Goal: Information Seeking & Learning: Find specific fact

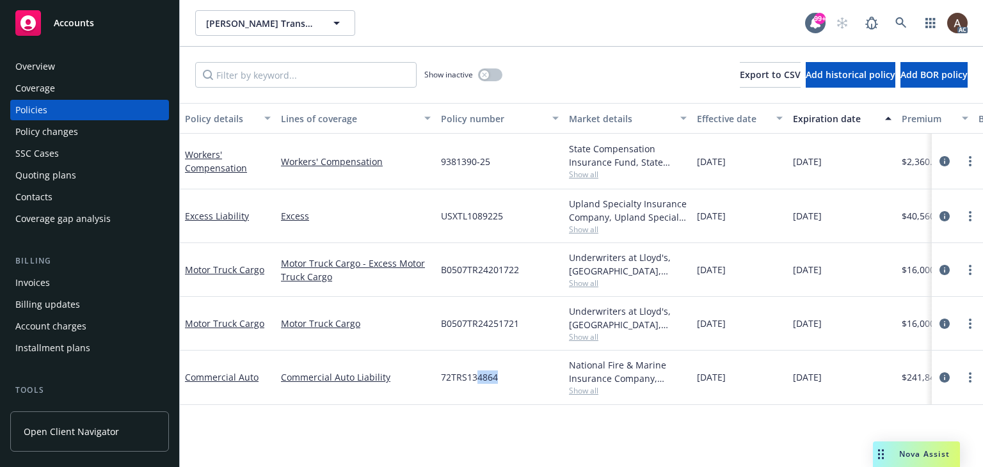
drag, startPoint x: 474, startPoint y: 378, endPoint x: 496, endPoint y: 378, distance: 21.8
click at [496, 378] on span "72TRS134864" at bounding box center [469, 377] width 57 height 13
click at [484, 74] on icon "button" at bounding box center [484, 74] width 4 height 4
click at [495, 74] on icon "button" at bounding box center [495, 75] width 5 height 4
click at [481, 74] on div "button" at bounding box center [484, 74] width 9 height 9
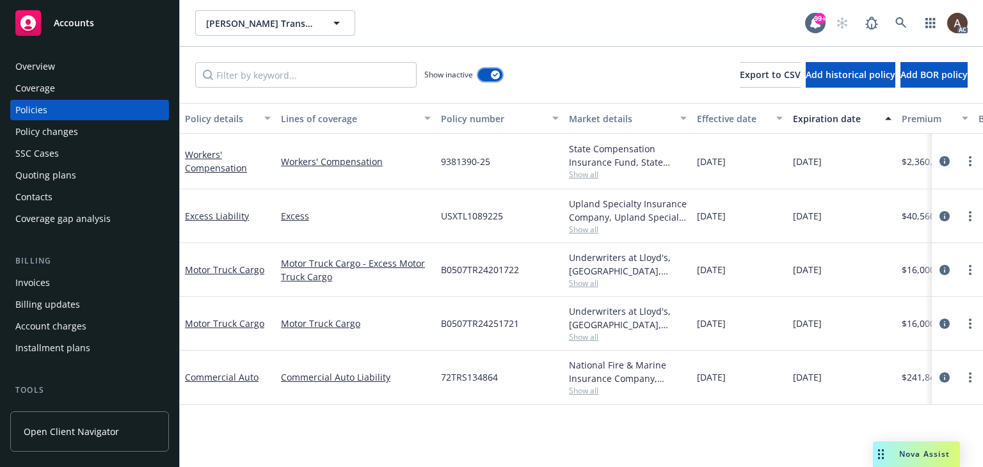
click at [497, 77] on div "button" at bounding box center [495, 74] width 9 height 9
click at [360, 72] on input "Filter by keyword..." at bounding box center [305, 75] width 221 height 26
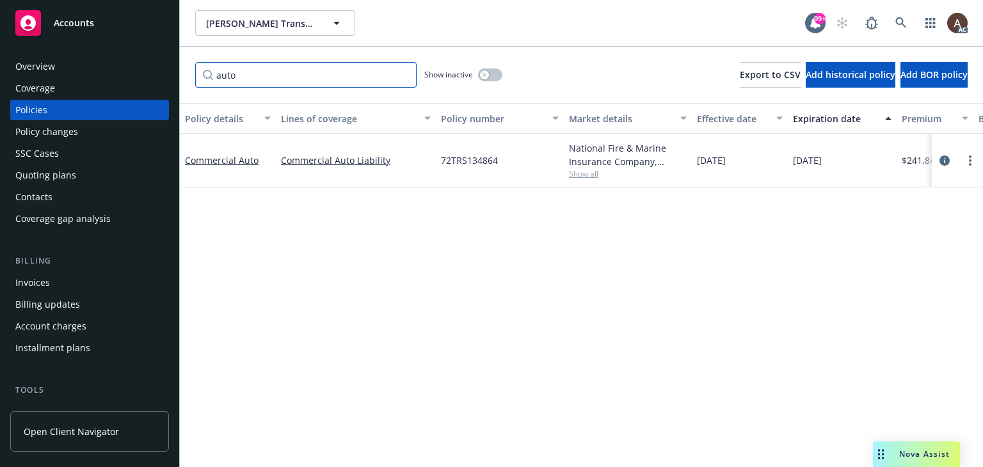
type input "auto"
click at [486, 74] on icon "button" at bounding box center [484, 74] width 5 height 5
click at [486, 74] on button "button" at bounding box center [490, 74] width 24 height 13
drag, startPoint x: 279, startPoint y: 79, endPoint x: 59, endPoint y: 77, distance: 220.1
click at [59, 77] on div "Accounts Overview Coverage Policies Policy changes SSC Cases Quoting plans Cont…" at bounding box center [491, 233] width 983 height 467
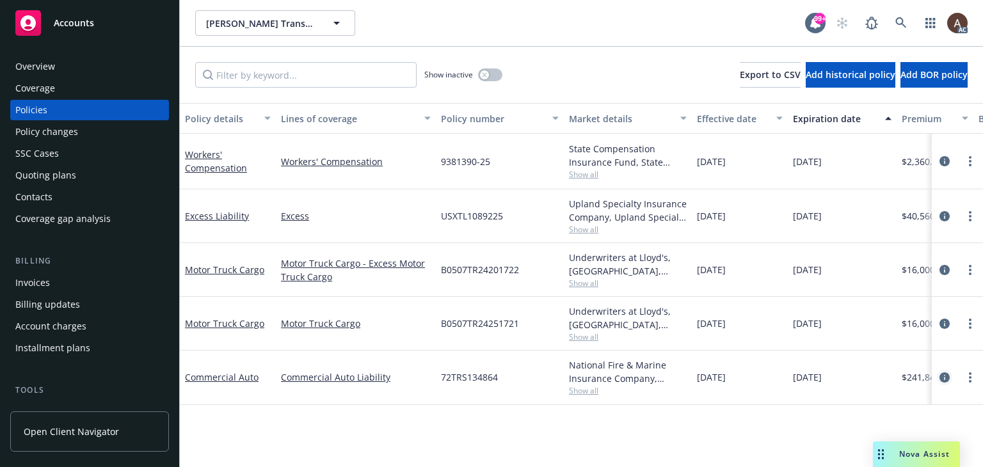
click at [945, 376] on icon "circleInformation" at bounding box center [944, 377] width 10 height 10
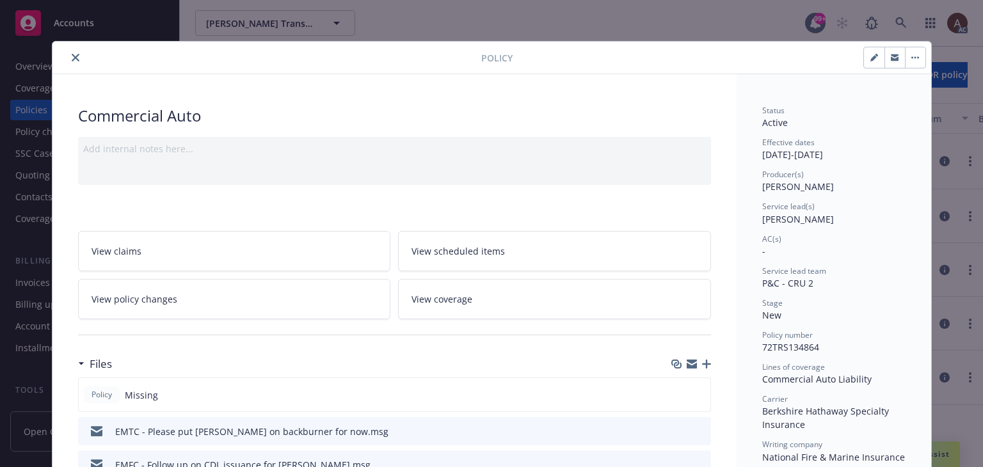
drag, startPoint x: 68, startPoint y: 58, endPoint x: 97, endPoint y: 65, distance: 29.6
click at [72, 58] on icon "close" at bounding box center [76, 58] width 8 height 8
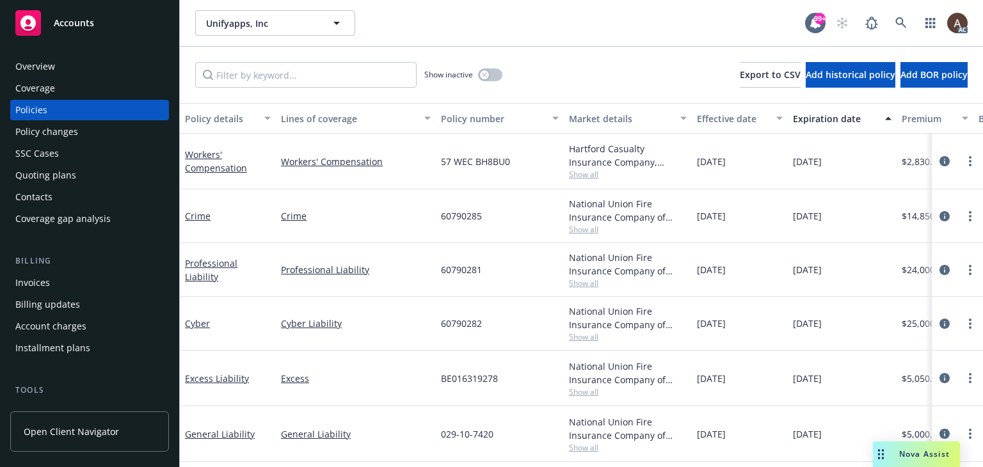
click at [61, 132] on div "Policy changes" at bounding box center [46, 132] width 63 height 20
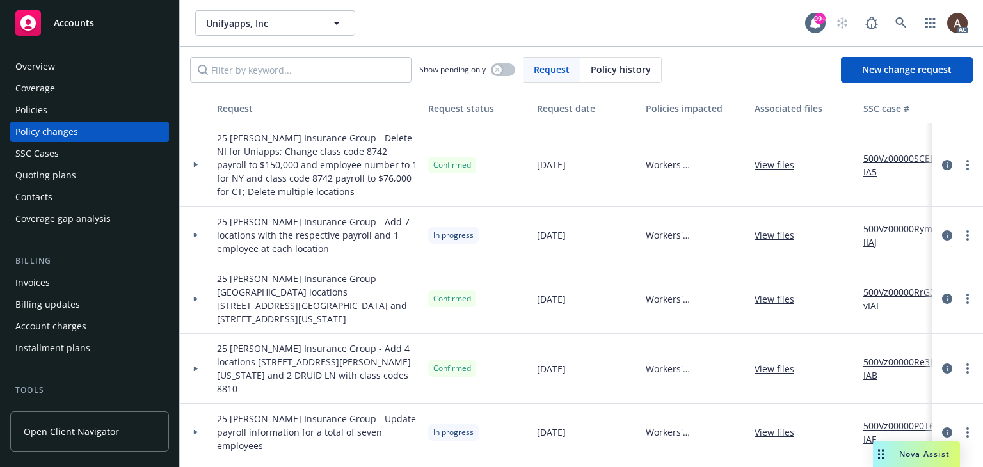
click at [199, 233] on div at bounding box center [196, 235] width 22 height 4
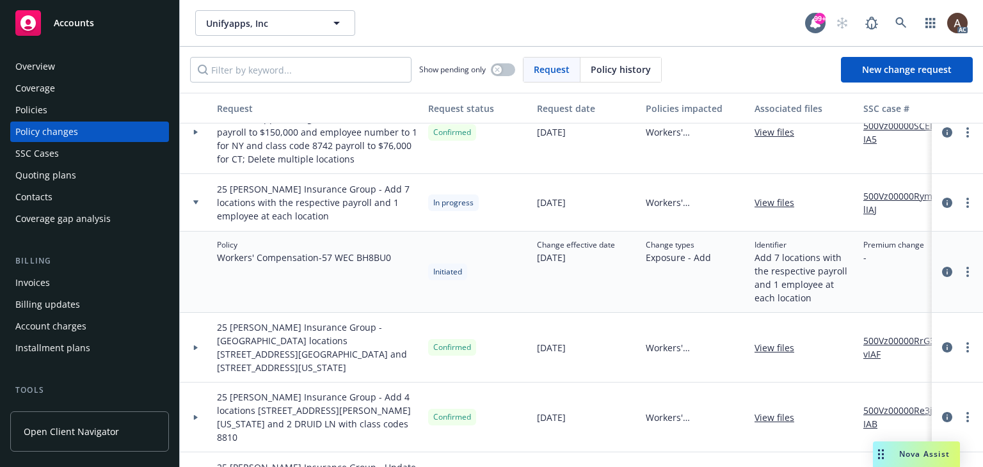
scroll to position [64, 0]
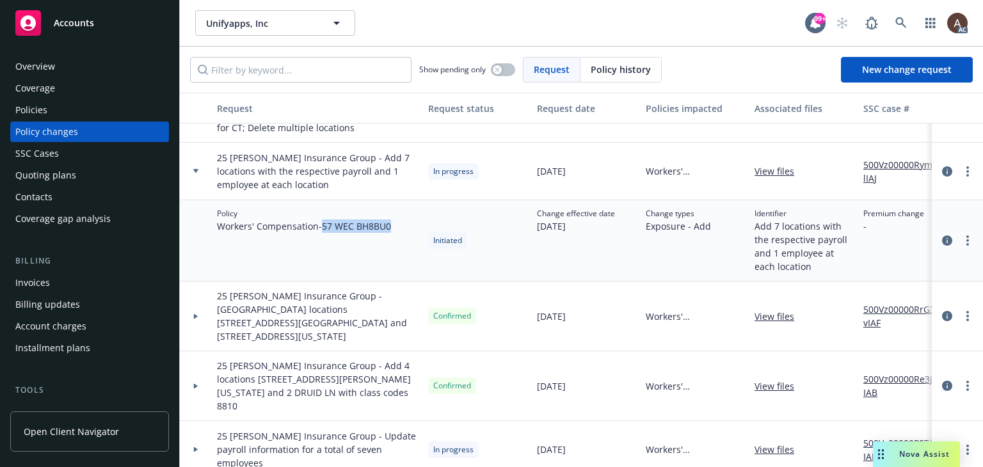
drag, startPoint x: 324, startPoint y: 227, endPoint x: 394, endPoint y: 228, distance: 69.1
click at [394, 228] on div "Policy Workers' Compensation - 57 WEC BH8BU0" at bounding box center [317, 240] width 211 height 81
copy span "57 WEC BH8BU0"
